Goal: Task Accomplishment & Management: Manage account settings

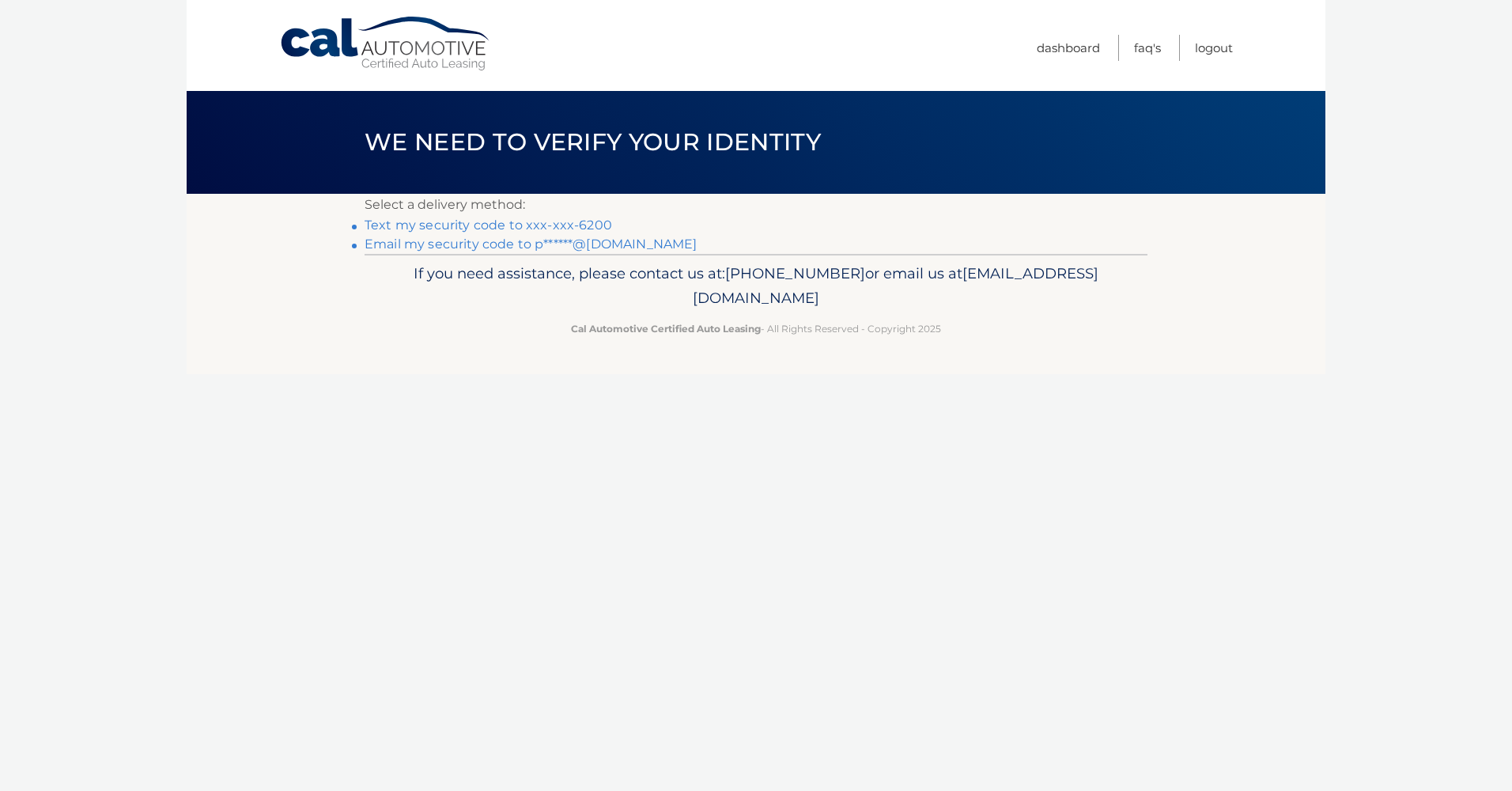
click at [497, 223] on link "Text my security code to xxx-xxx-6200" at bounding box center [488, 225] width 248 height 15
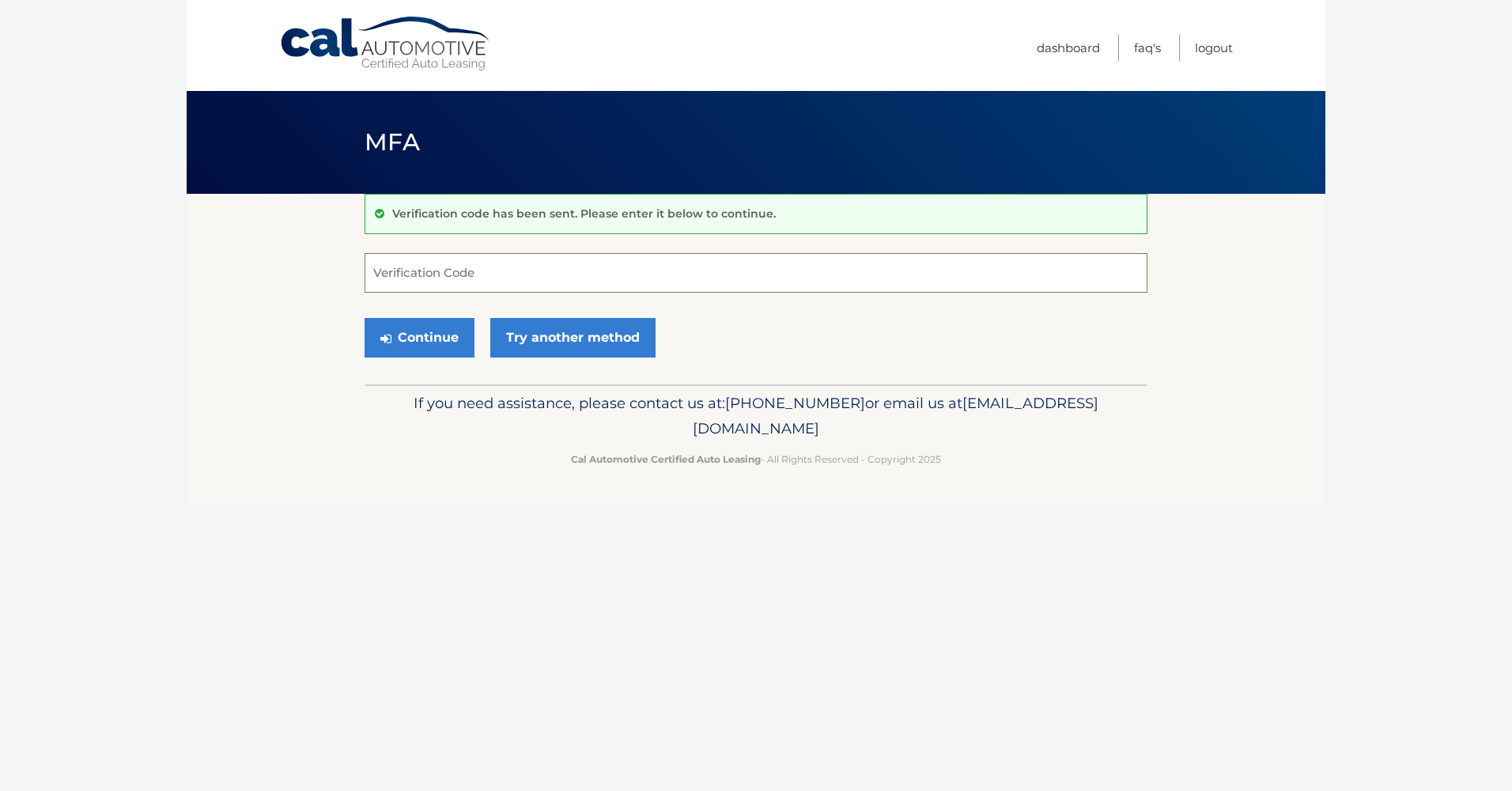
click at [465, 276] on input "Verification Code" at bounding box center [756, 272] width 783 height 39
type input "203644"
click at [415, 336] on button "Continue" at bounding box center [419, 337] width 110 height 39
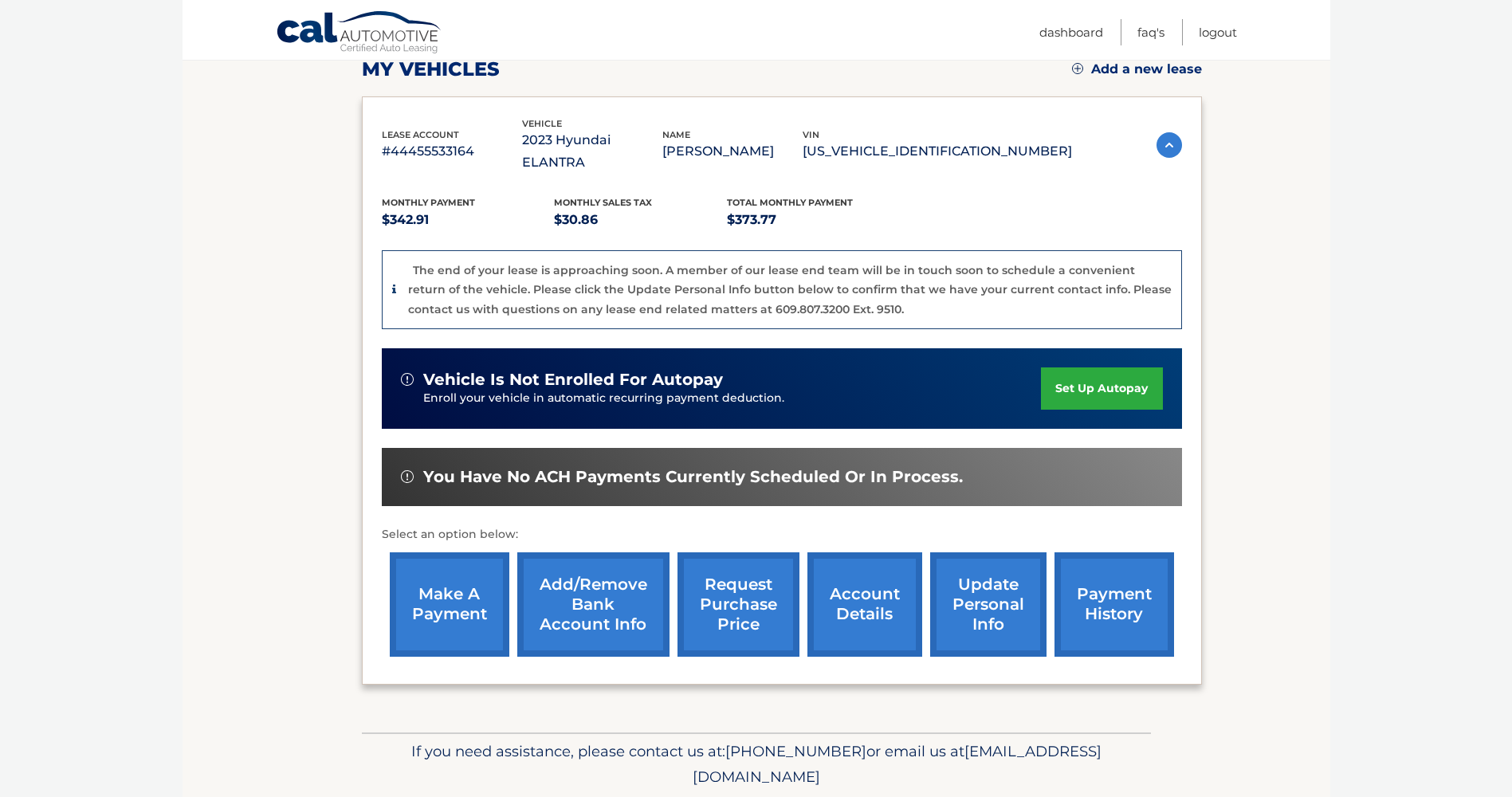
scroll to position [268, 0]
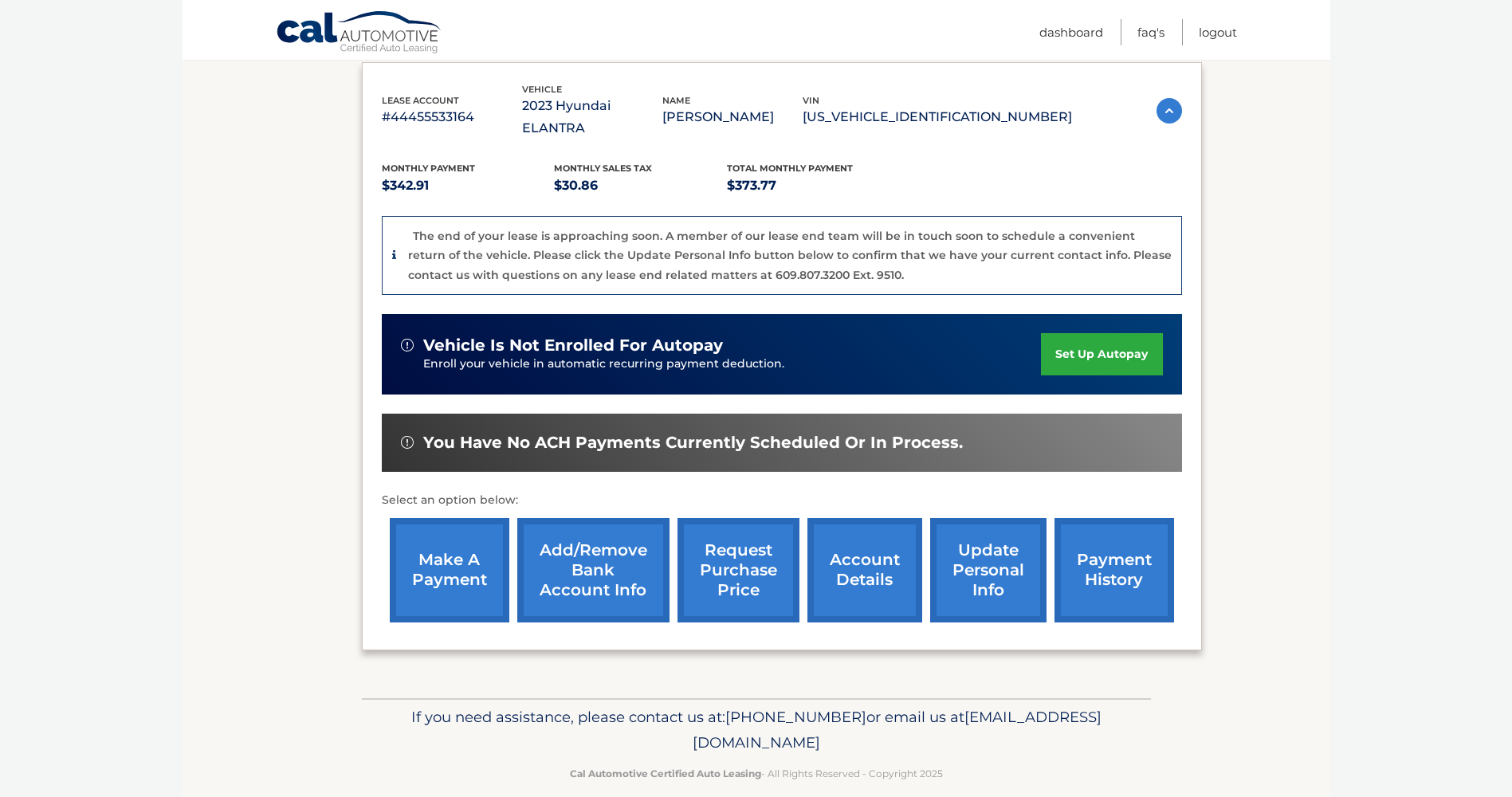
click at [1098, 547] on link "payment history" at bounding box center [1114, 570] width 119 height 104
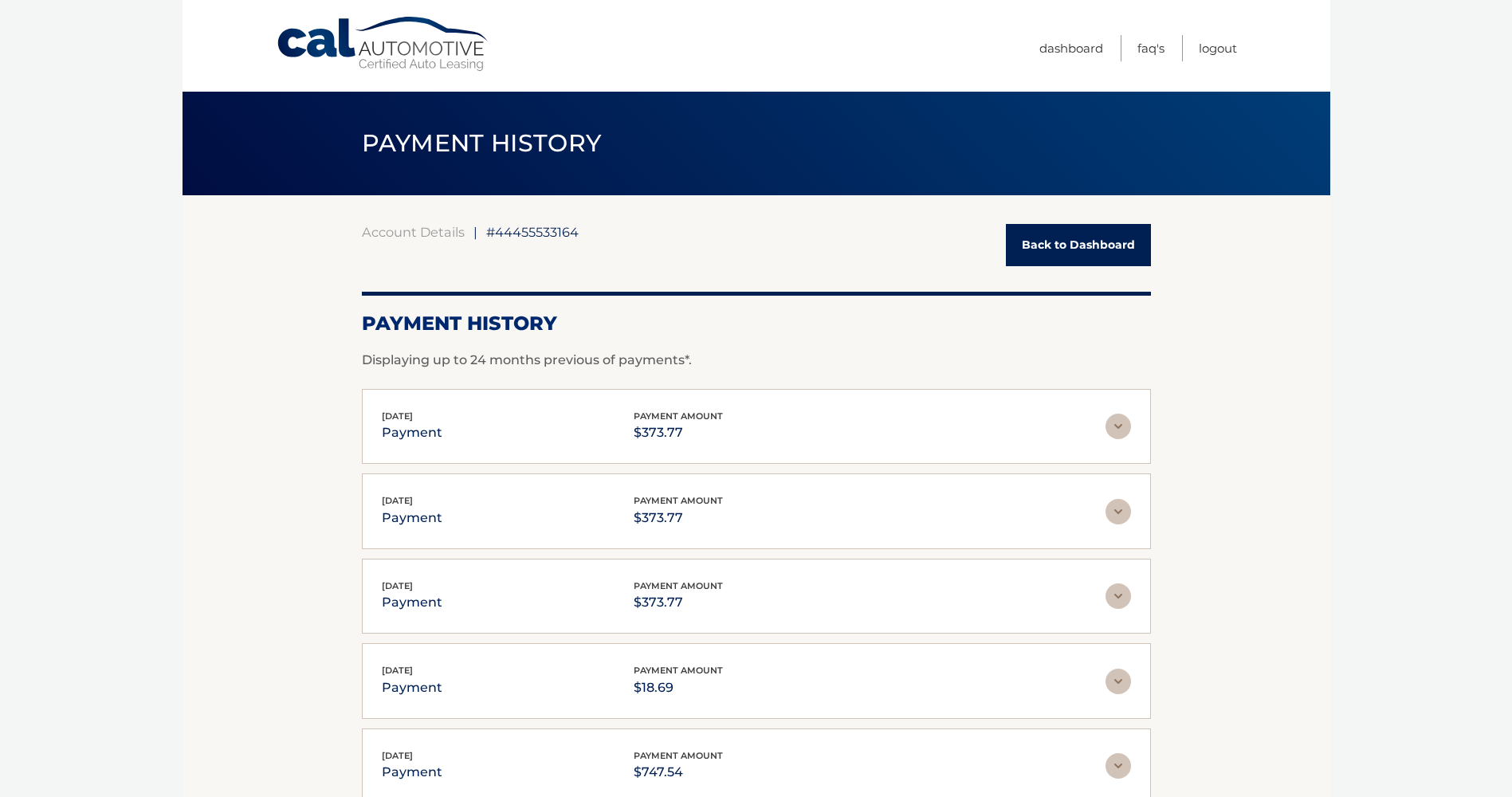
click at [1044, 247] on link "Back to Dashboard" at bounding box center [1078, 245] width 145 height 43
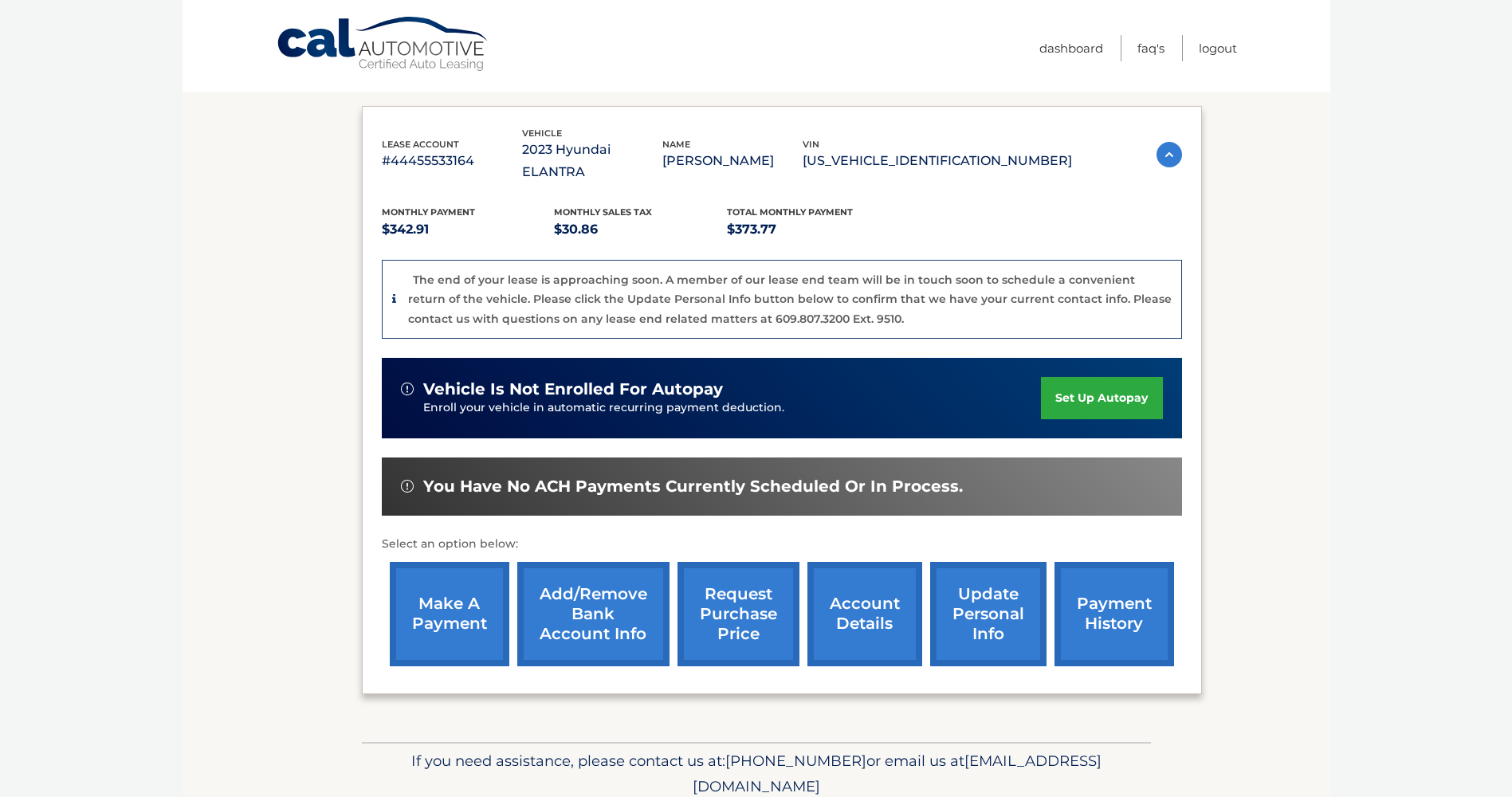
scroll to position [268, 0]
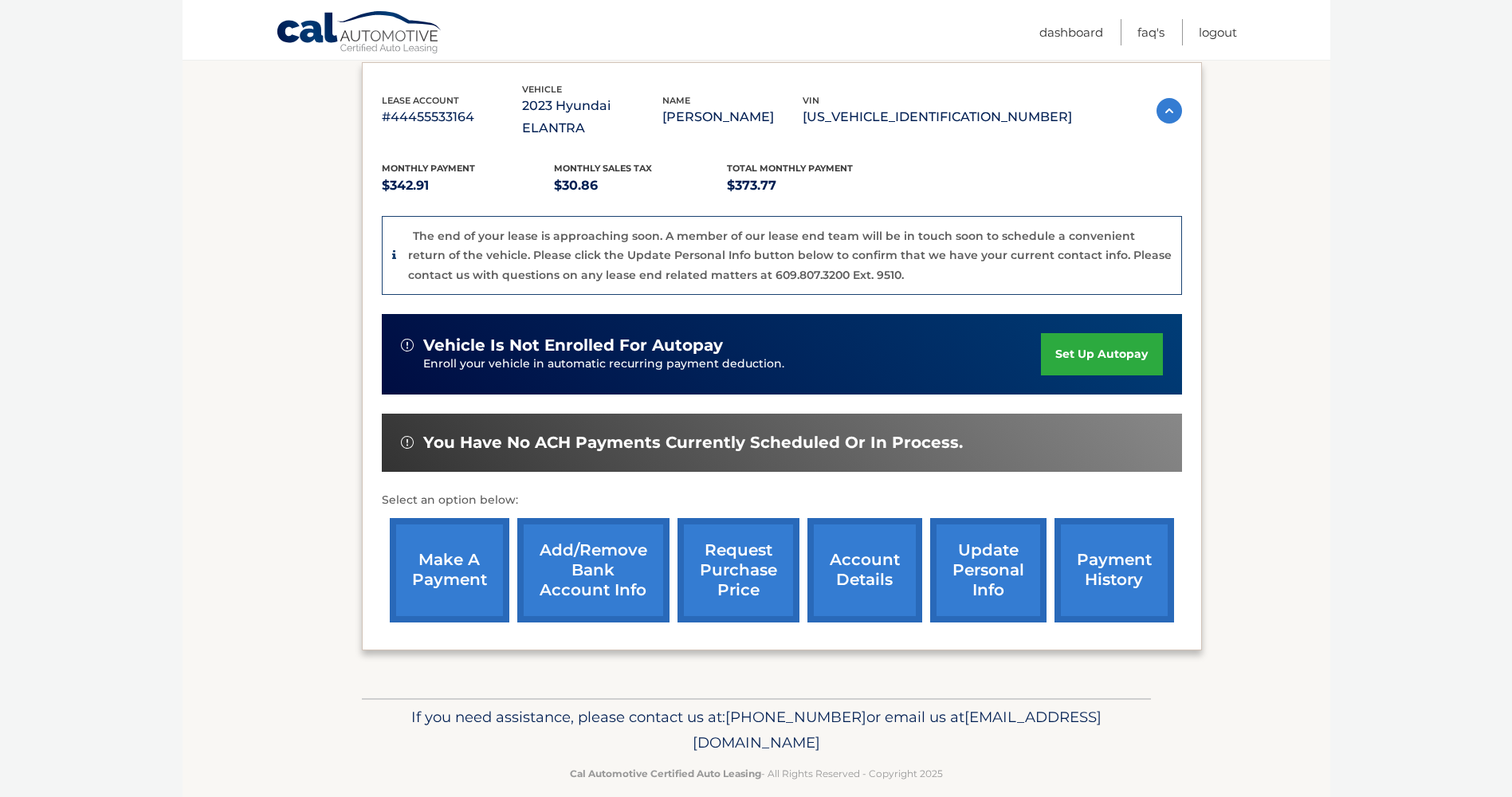
click at [444, 540] on link "make a payment" at bounding box center [450, 570] width 119 height 104
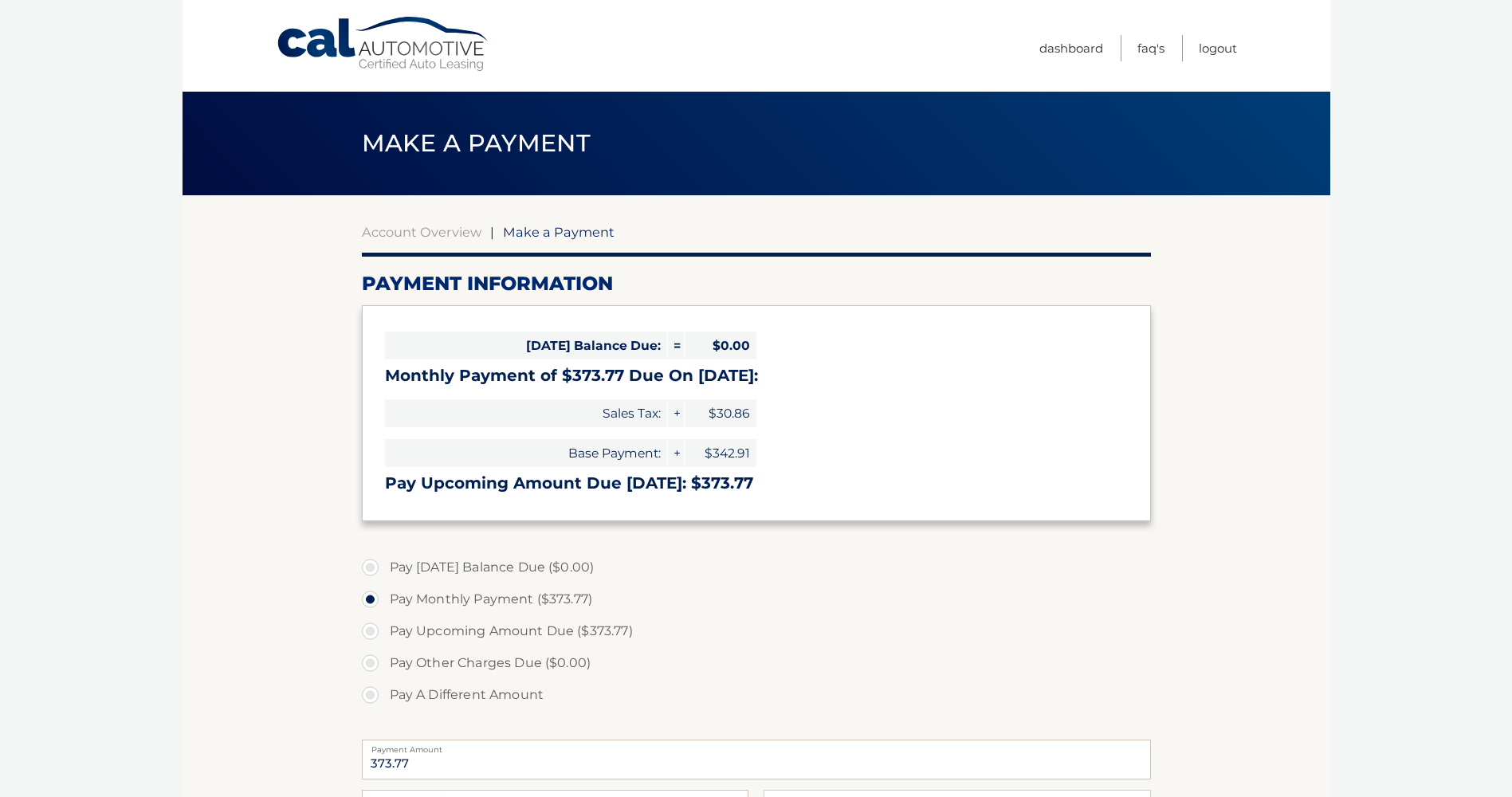
select select "NGMyNGUyMGUtZTM4OC00YWVhLTgzZTYtYmZlMDJlYmVhY2Iz"
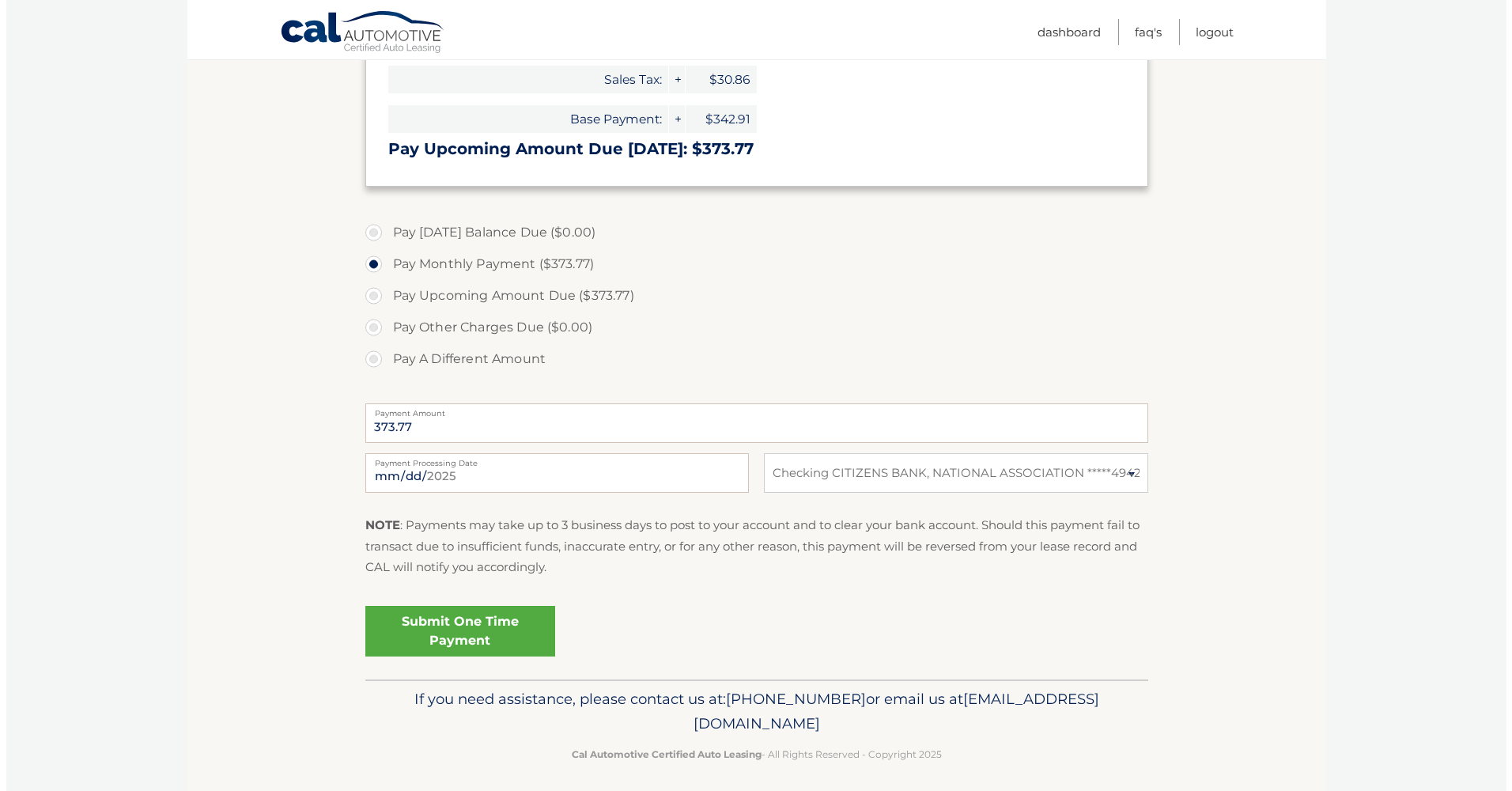
scroll to position [339, 0]
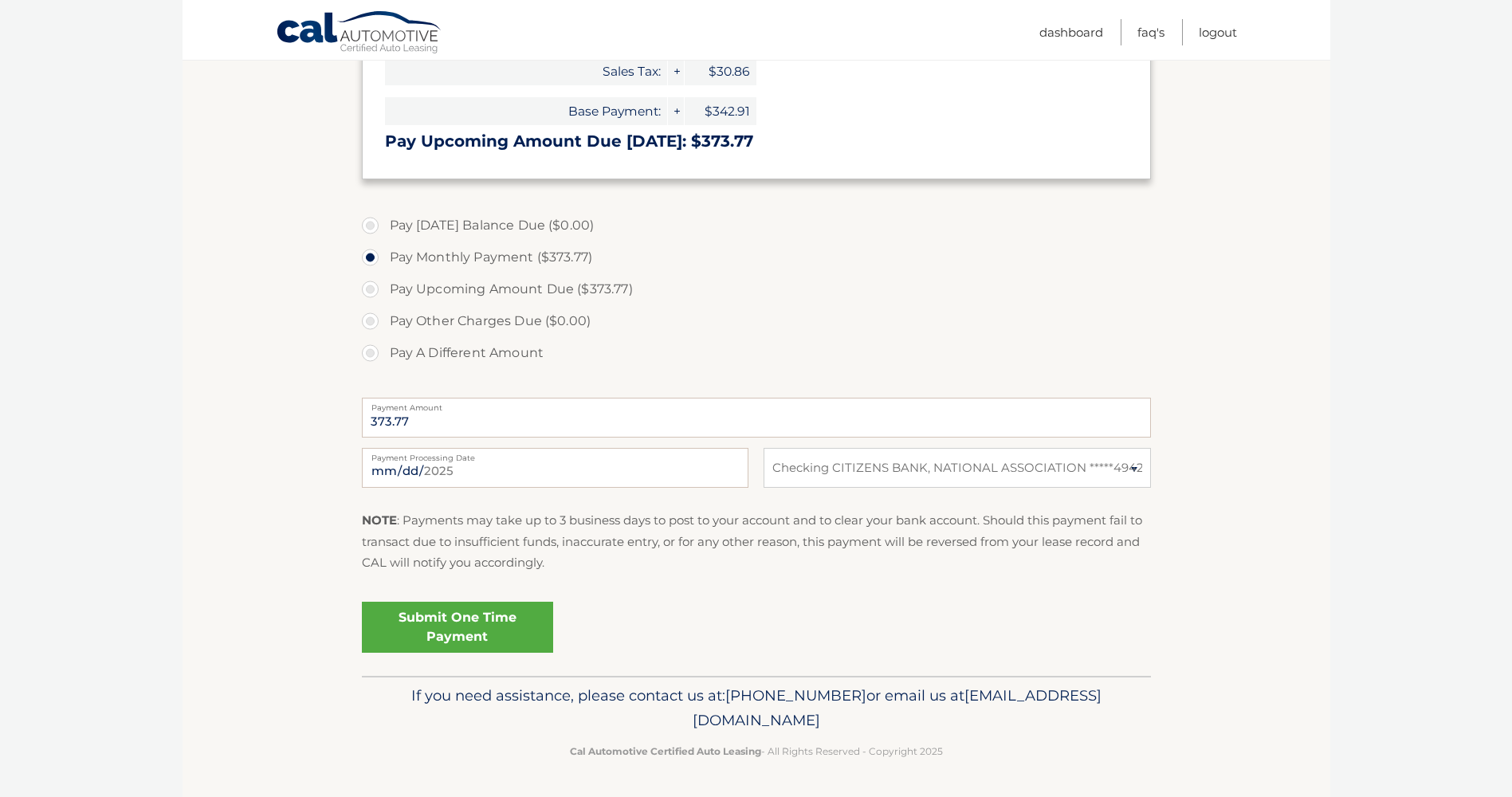
click at [442, 626] on link "Submit One Time Payment" at bounding box center [457, 628] width 191 height 51
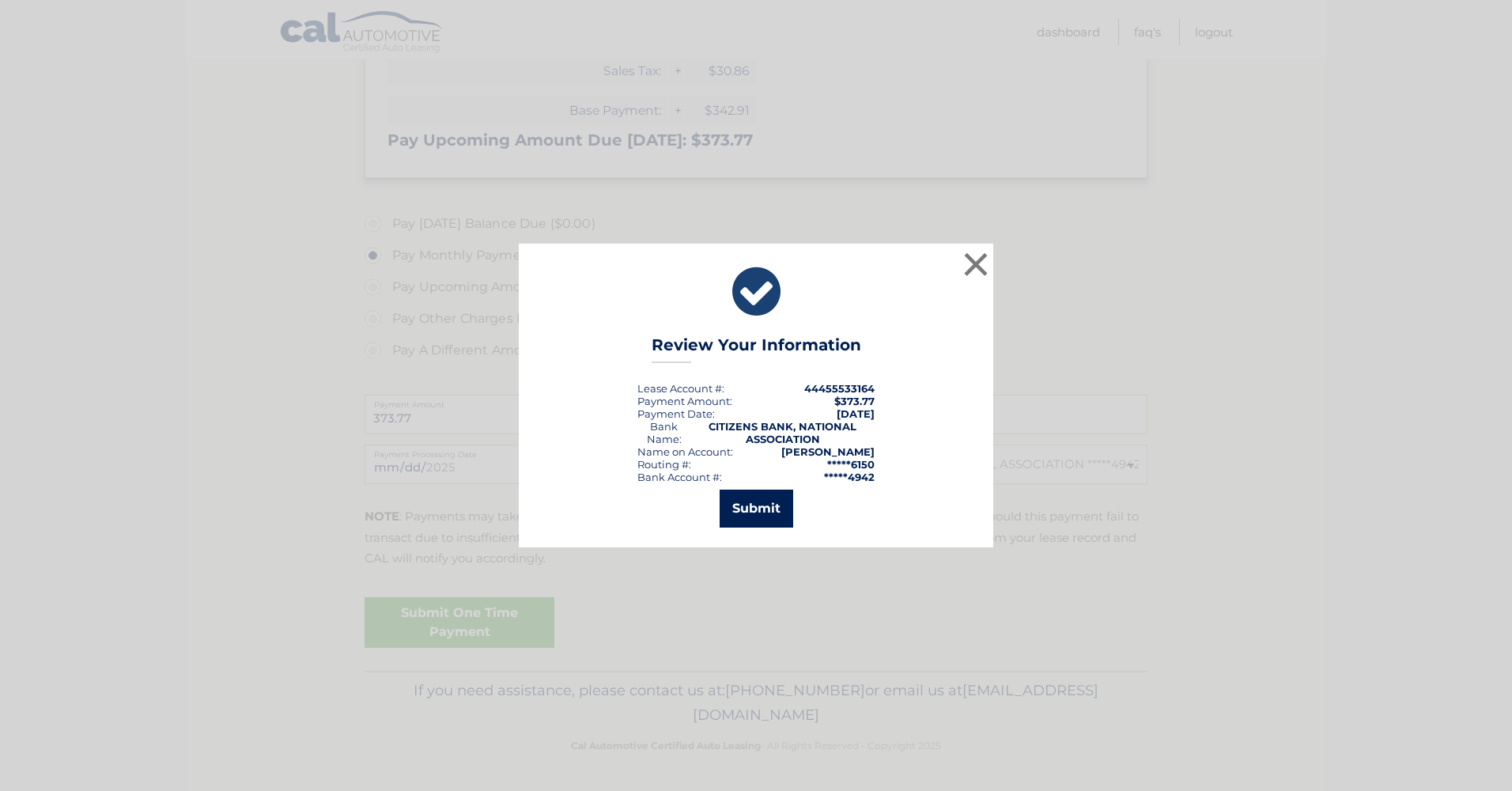
click at [760, 505] on button "Submit" at bounding box center [756, 508] width 73 height 38
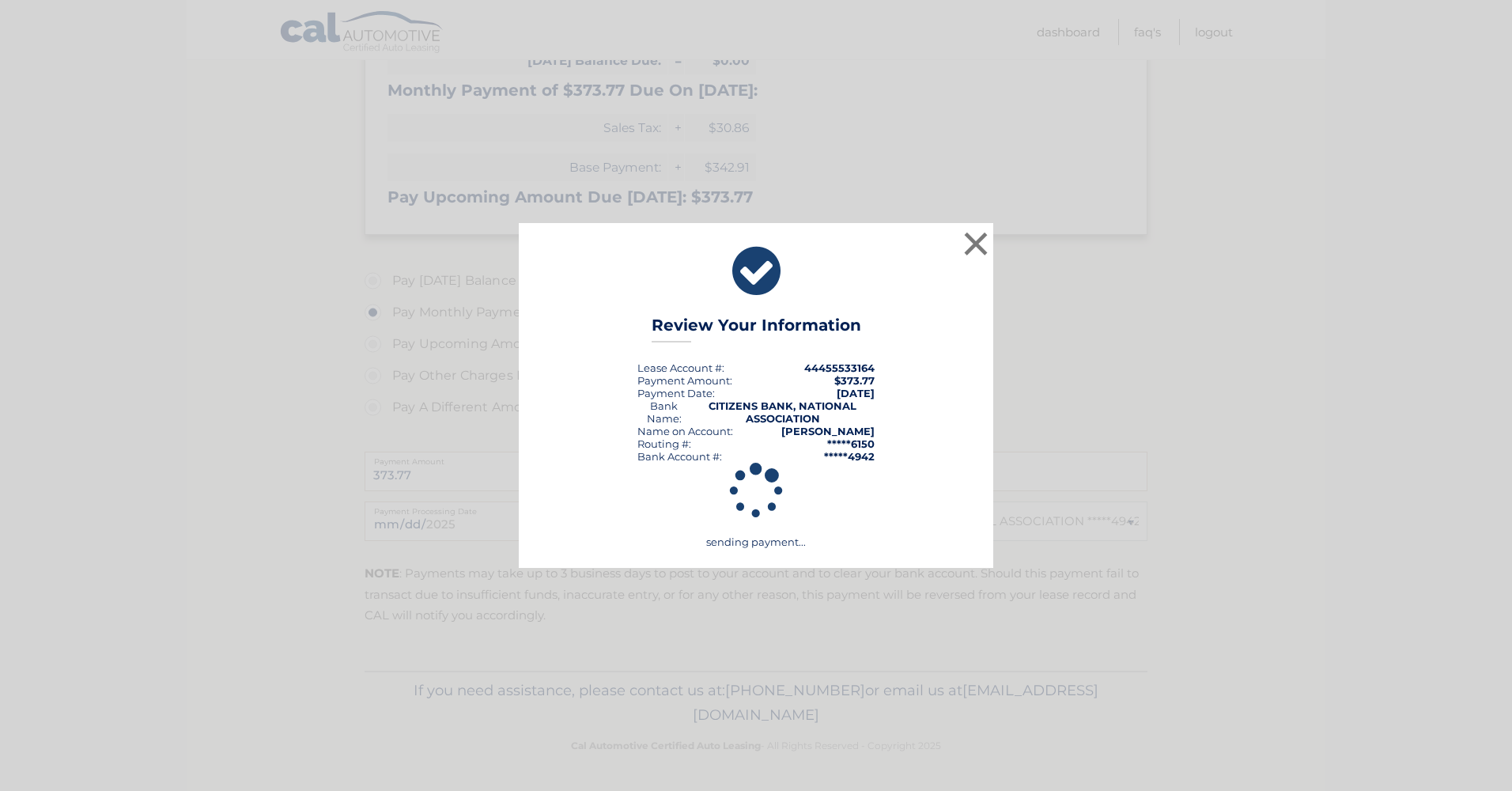
scroll to position [283, 0]
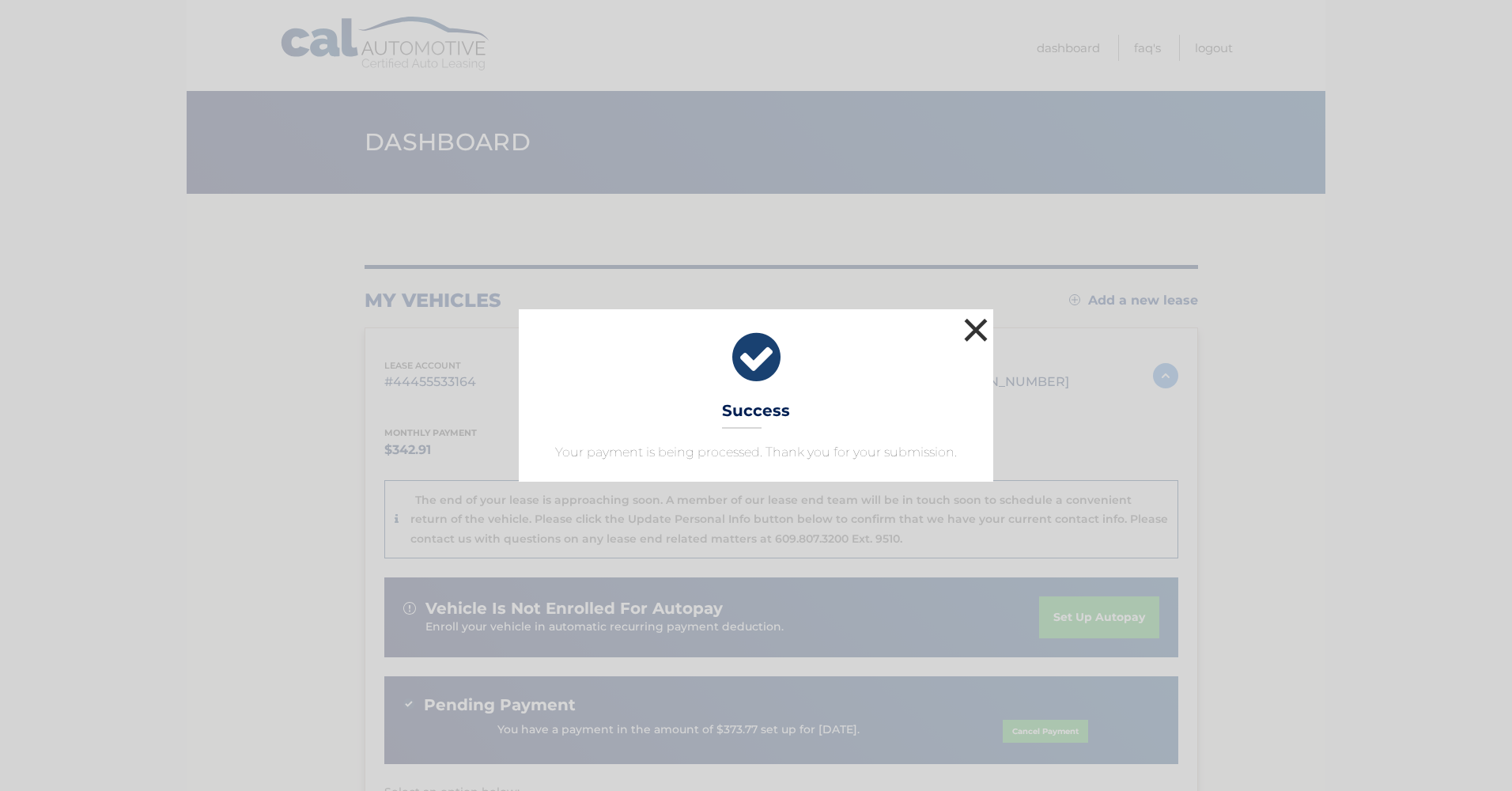
click at [972, 329] on button "×" at bounding box center [976, 330] width 32 height 32
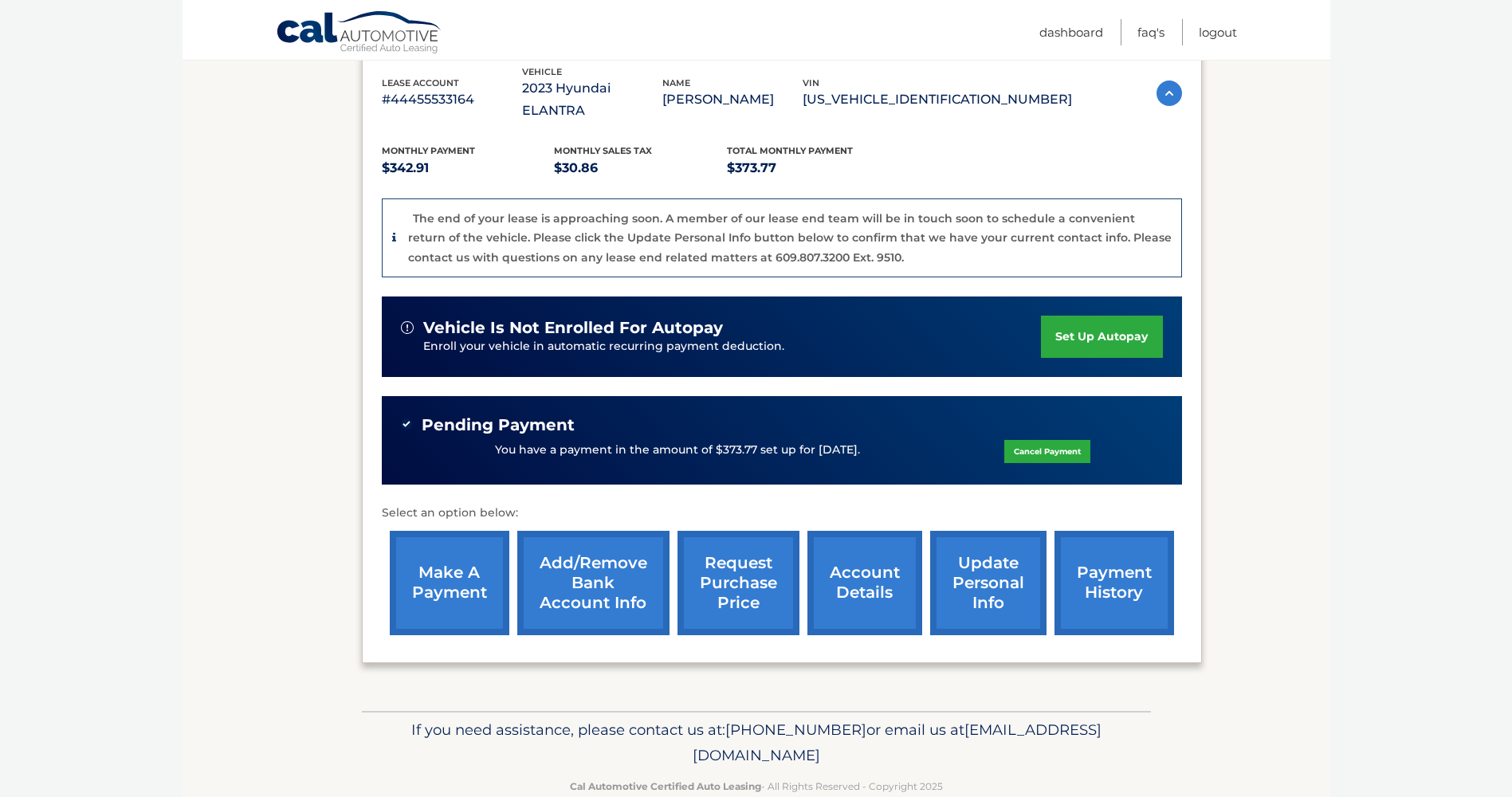
scroll to position [298, 0]
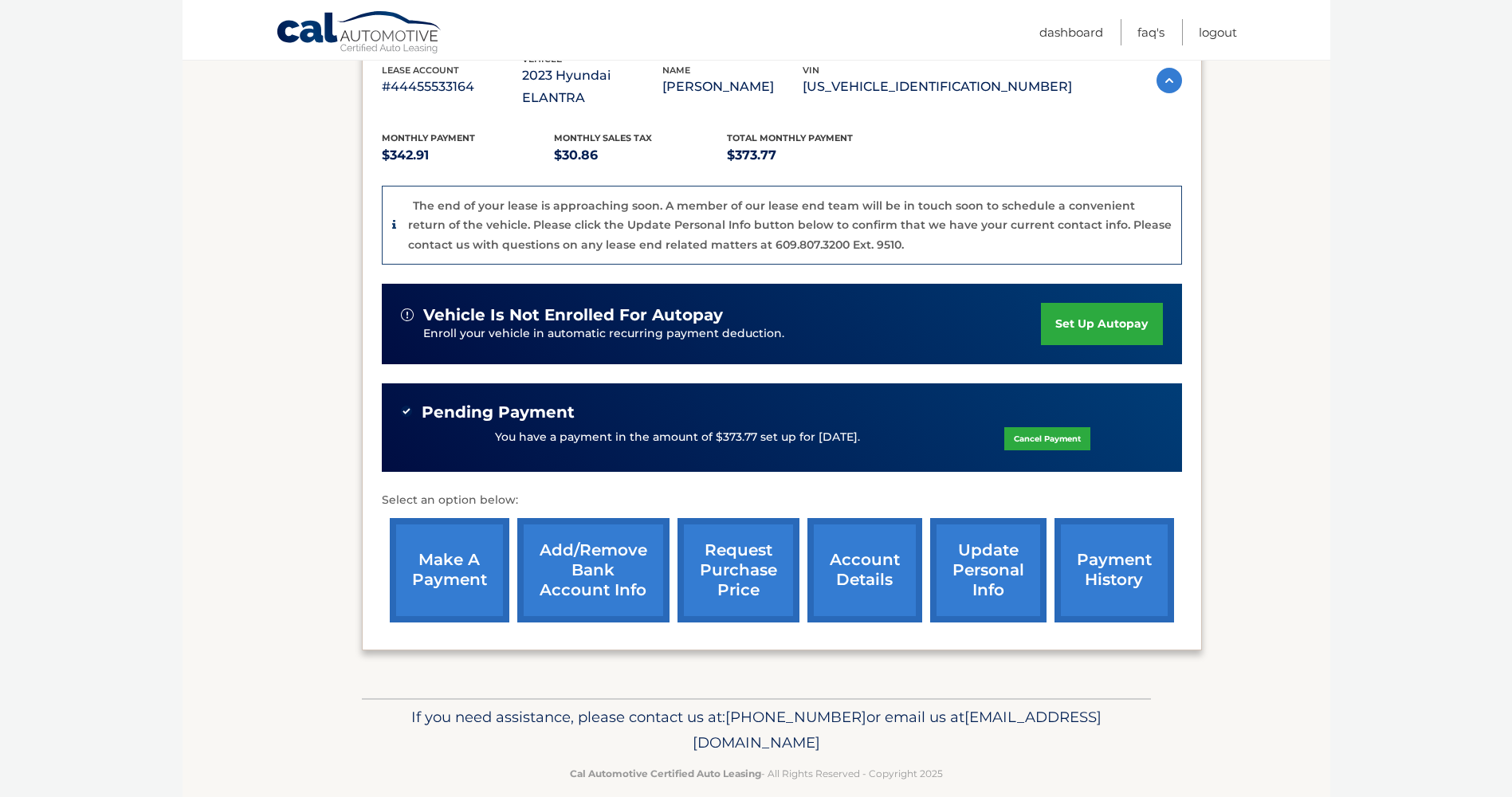
click at [716, 543] on link "request purchase price" at bounding box center [738, 570] width 122 height 104
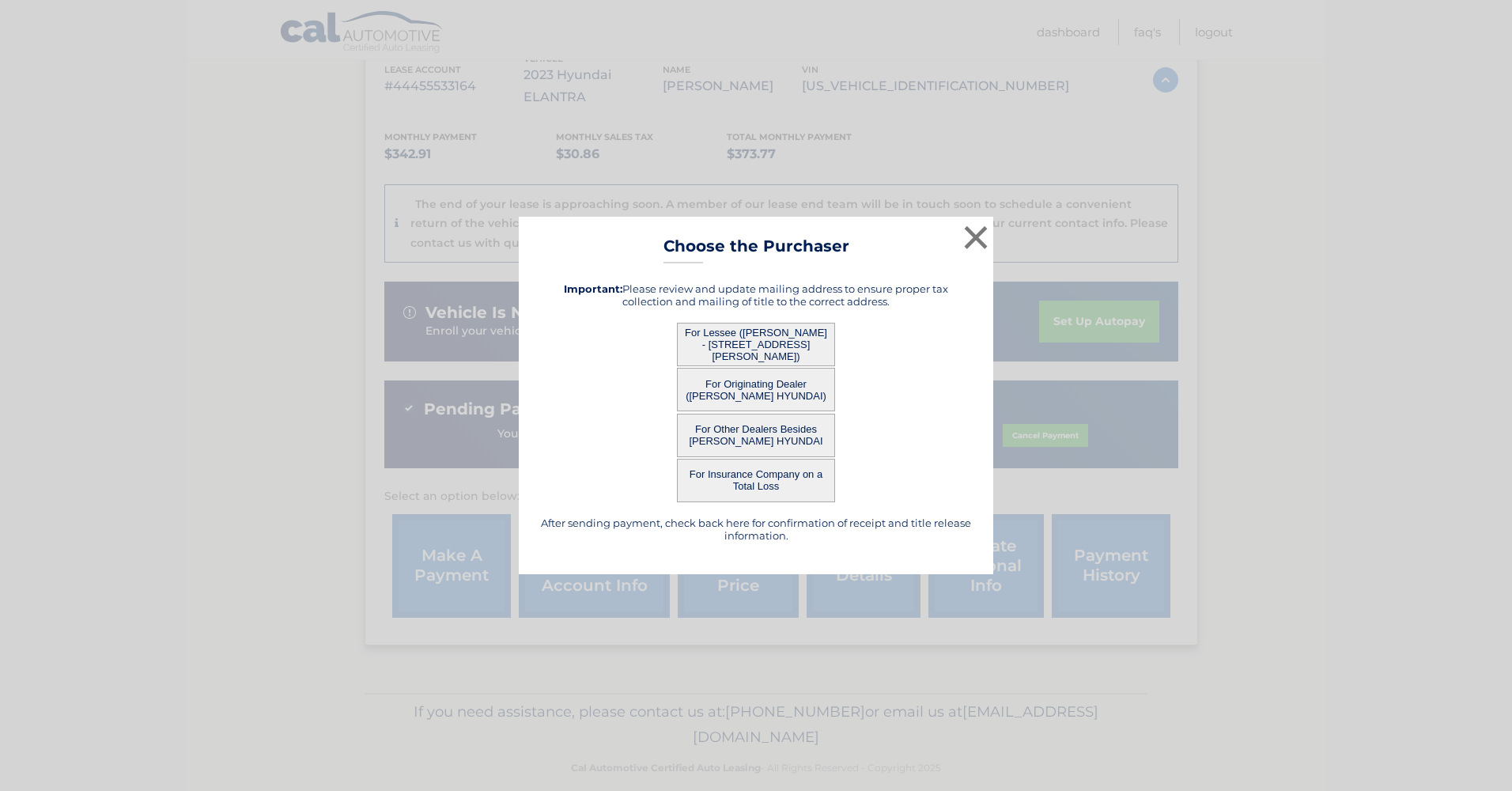
click at [743, 339] on button "For Lessee (ARMEN PETROSSIAN - 3520 Greg Ln, , Huntingdon Valley, PA 19006)" at bounding box center [756, 345] width 158 height 43
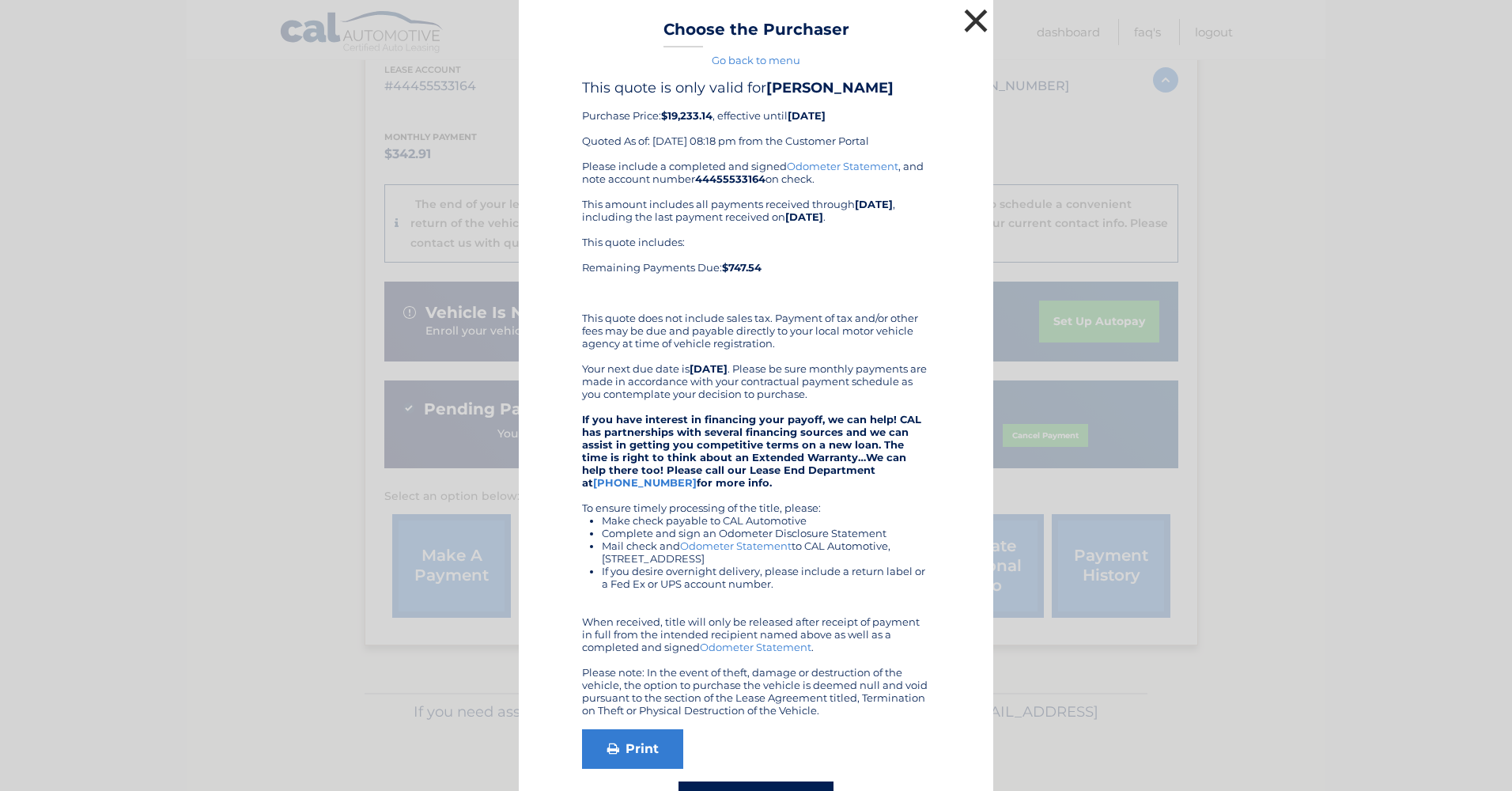
click at [964, 20] on button "×" at bounding box center [976, 21] width 32 height 32
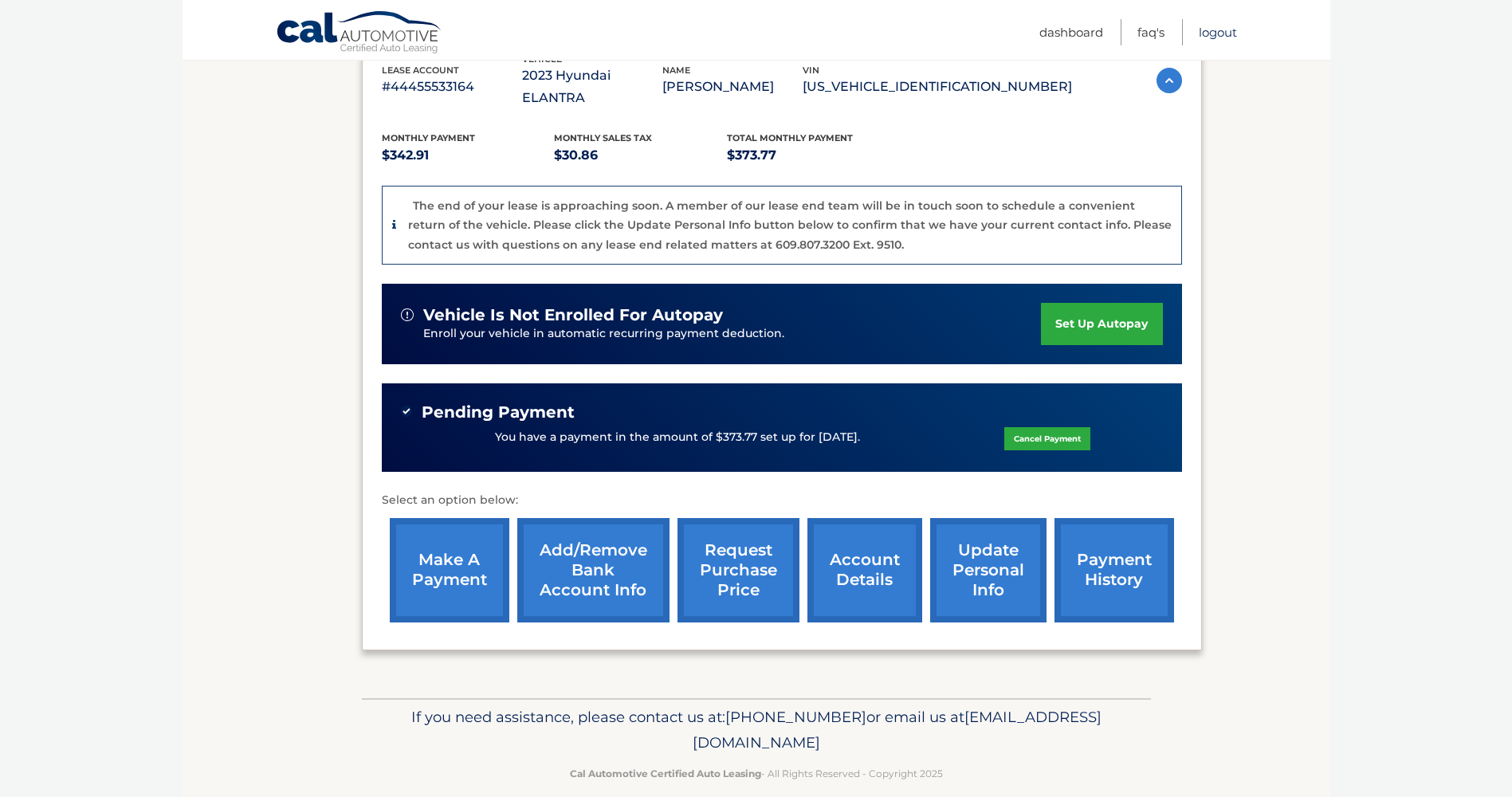
click at [1206, 38] on link "Logout" at bounding box center [1218, 32] width 38 height 27
